Goal: Entertainment & Leisure: Consume media (video, audio)

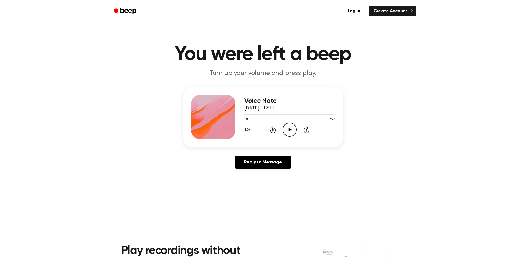
click at [291, 131] on icon "Play Audio" at bounding box center [290, 129] width 14 height 14
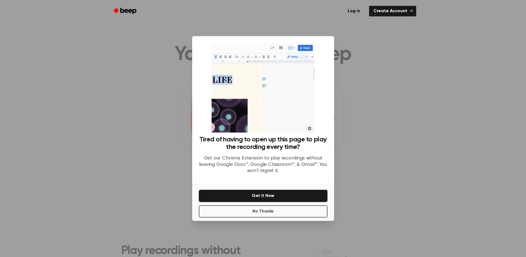
click at [309, 127] on img at bounding box center [263, 88] width 103 height 90
click at [266, 210] on button "No Thanks" at bounding box center [263, 211] width 129 height 12
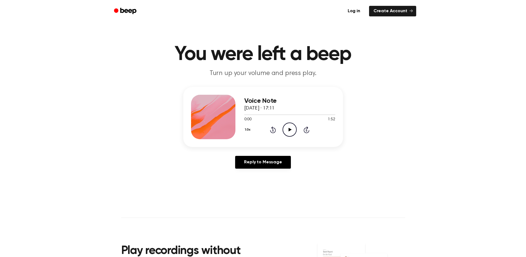
click at [292, 129] on icon "Play Audio" at bounding box center [290, 129] width 14 height 14
click at [290, 128] on icon at bounding box center [290, 130] width 3 height 4
click at [288, 128] on icon "Play Audio" at bounding box center [290, 129] width 14 height 14
click at [287, 129] on icon "Play Audio" at bounding box center [290, 129] width 14 height 14
click at [291, 130] on icon "Play Audio" at bounding box center [290, 129] width 14 height 14
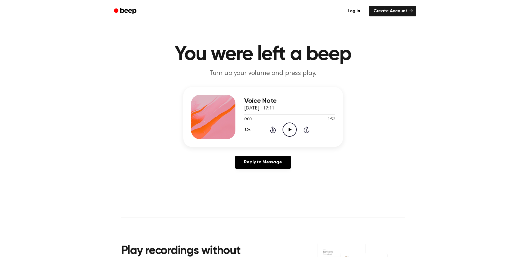
click at [289, 127] on icon "Play Audio" at bounding box center [290, 129] width 14 height 14
